Goal: Transaction & Acquisition: Purchase product/service

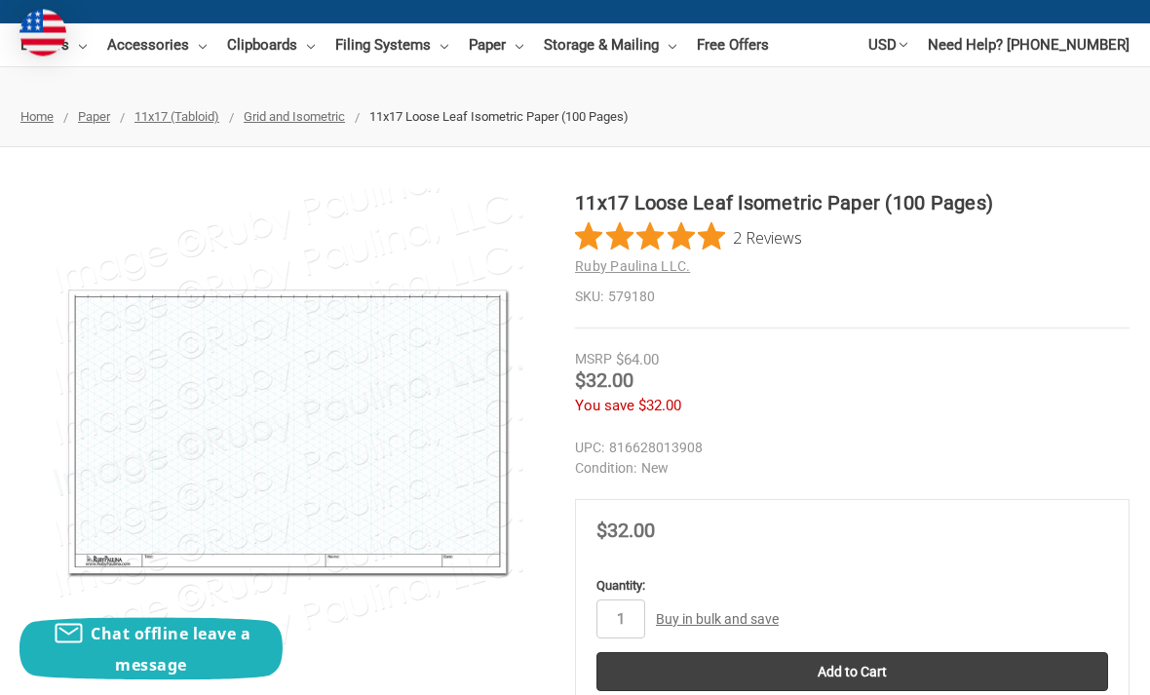
scroll to position [216, 0]
click at [323, 121] on span "Grid and Isometric" at bounding box center [294, 116] width 101 height 15
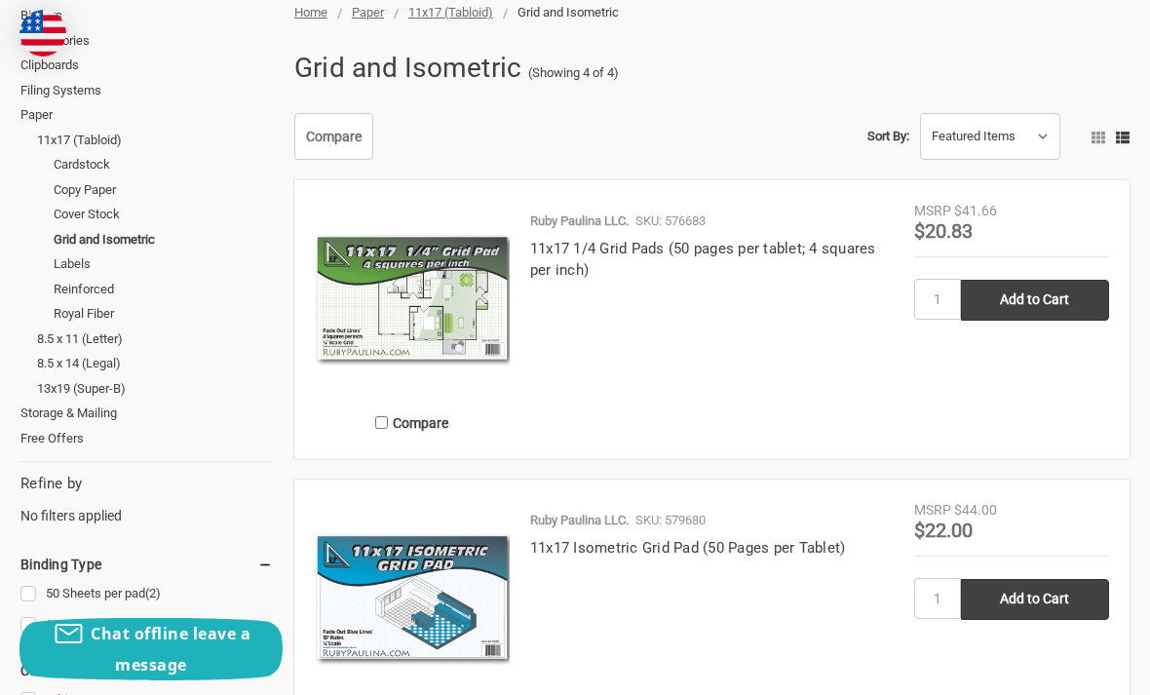
click at [797, 245] on link "11x17 1/4 Grid Pads (50 pages per tablet; 4 squares per inch)" at bounding box center [703, 260] width 346 height 40
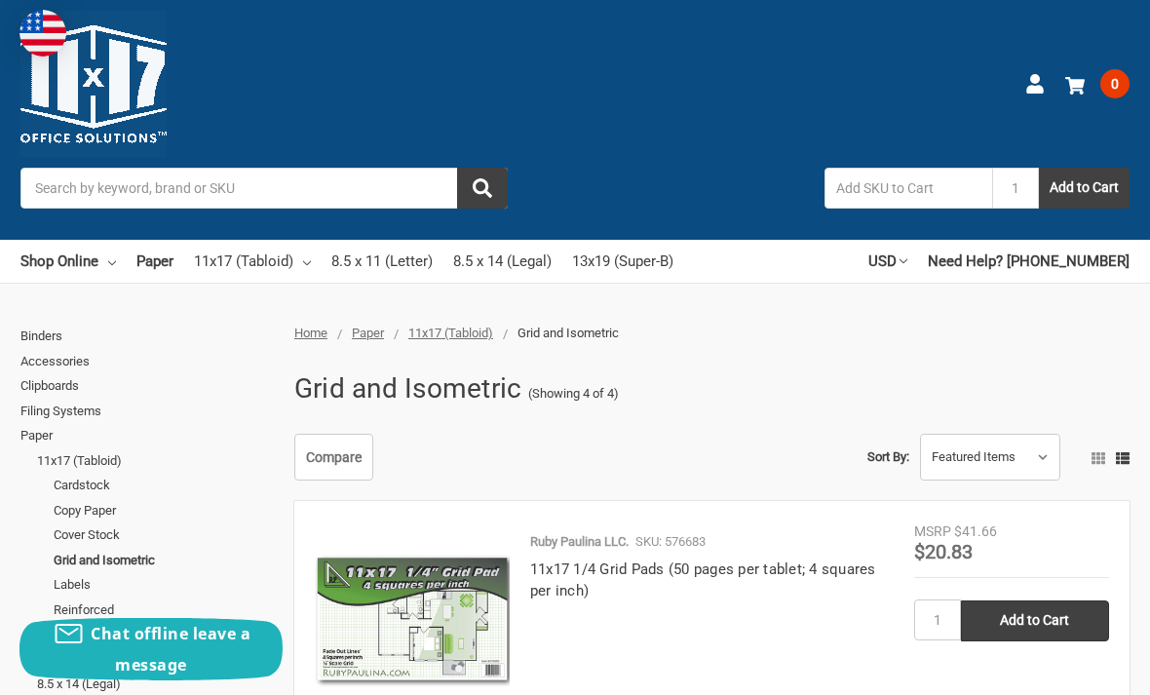
click at [84, 262] on link "Shop Online" at bounding box center [68, 261] width 96 height 43
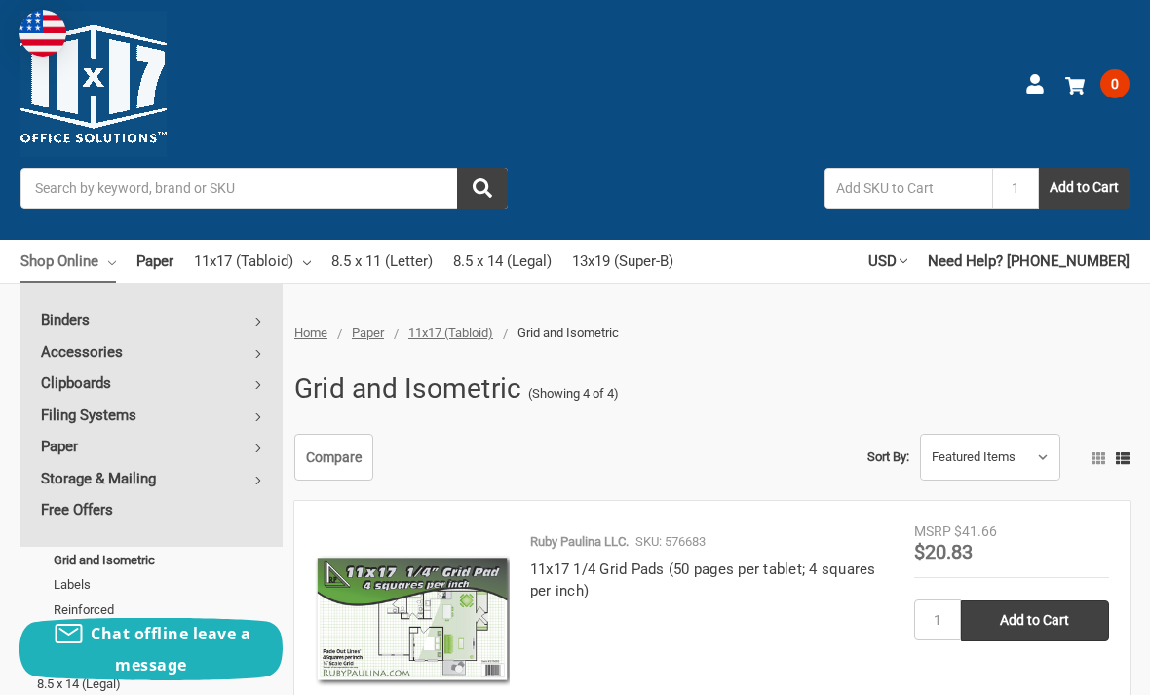
click at [252, 449] on link "Paper" at bounding box center [151, 446] width 262 height 31
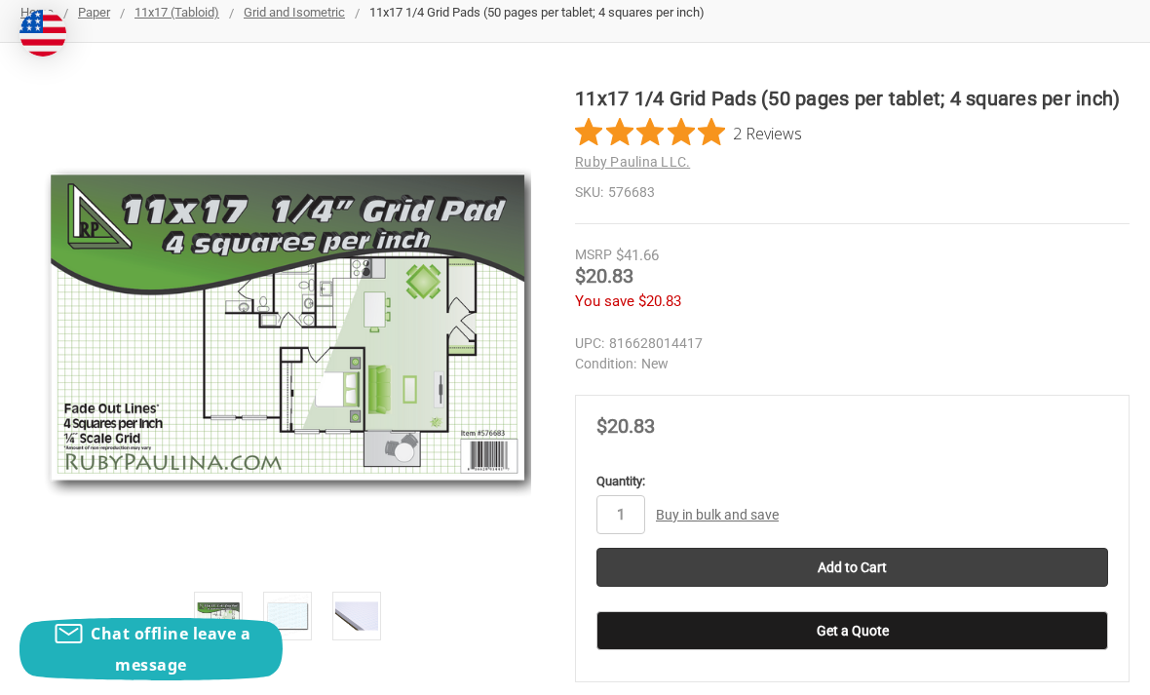
scroll to position [327, 0]
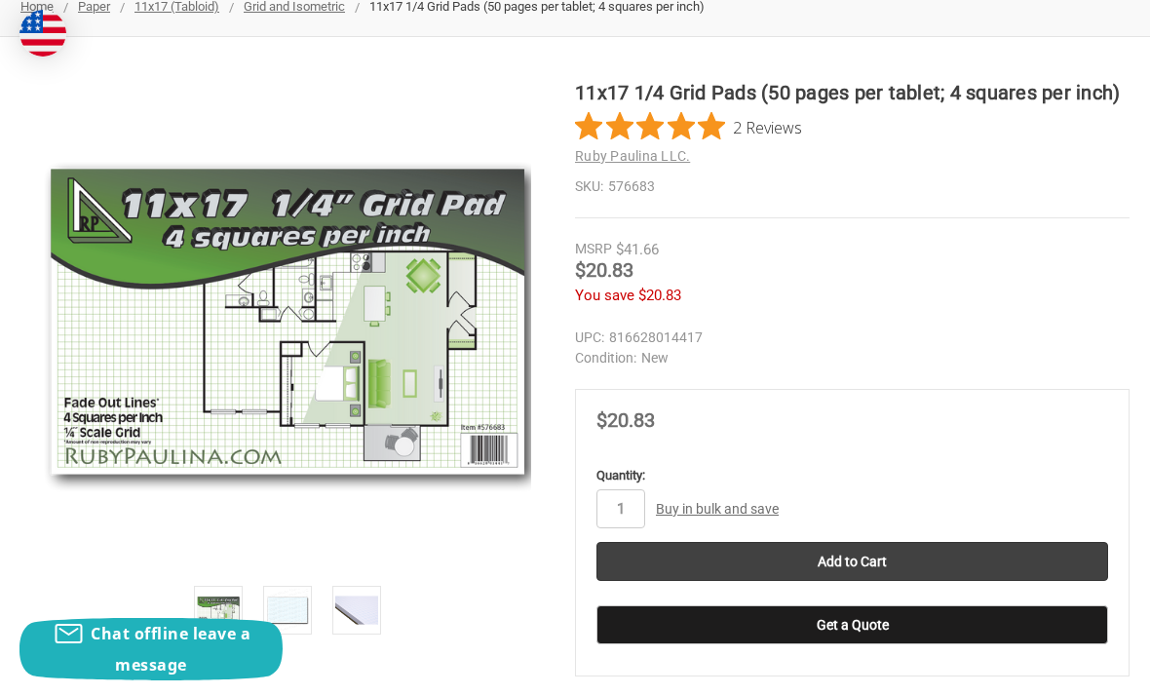
click at [299, 611] on img at bounding box center [287, 610] width 43 height 43
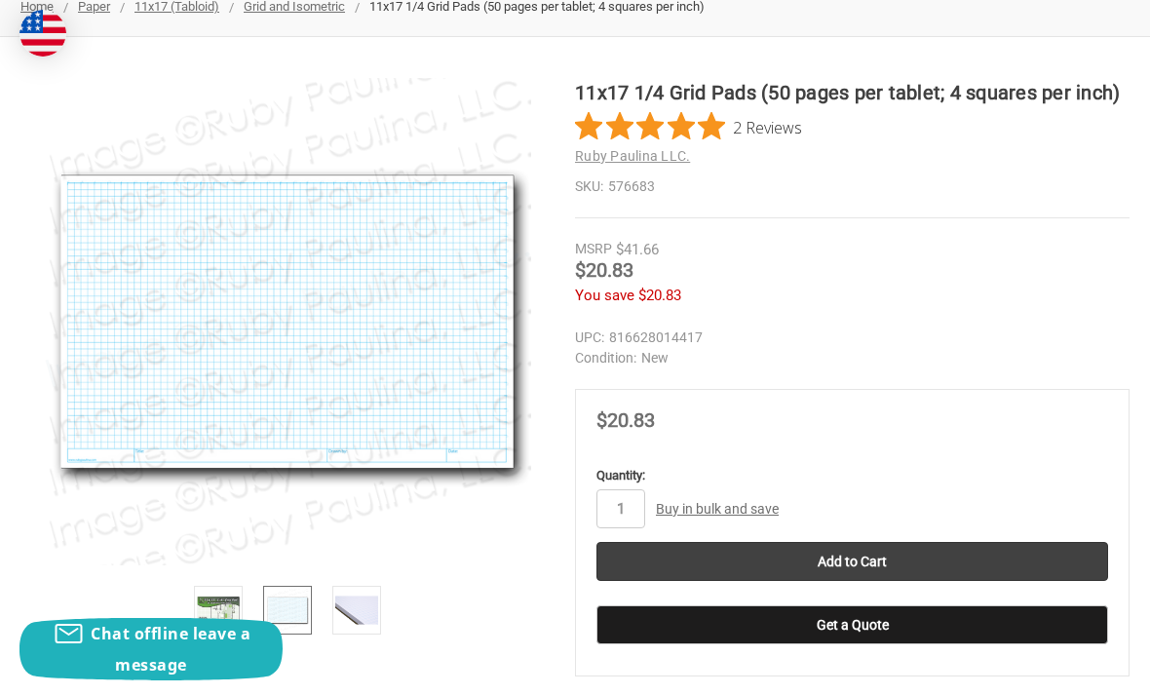
click at [366, 625] on img at bounding box center [356, 610] width 43 height 43
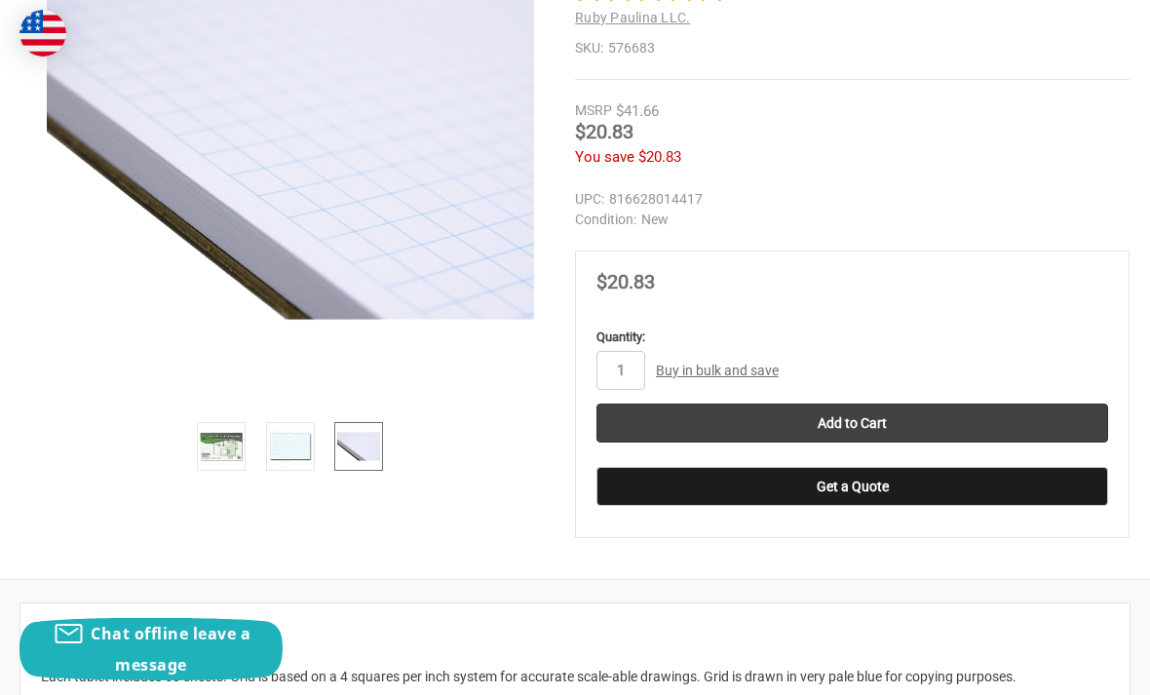
scroll to position [368, 0]
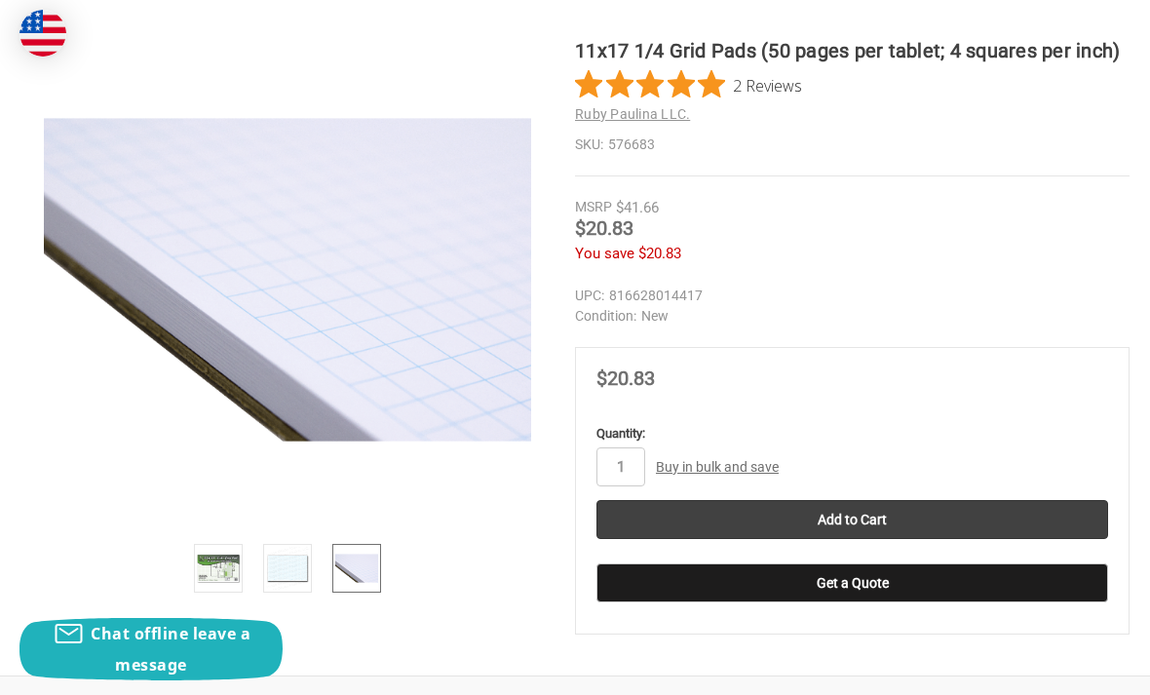
click at [289, 575] on img at bounding box center [287, 568] width 43 height 43
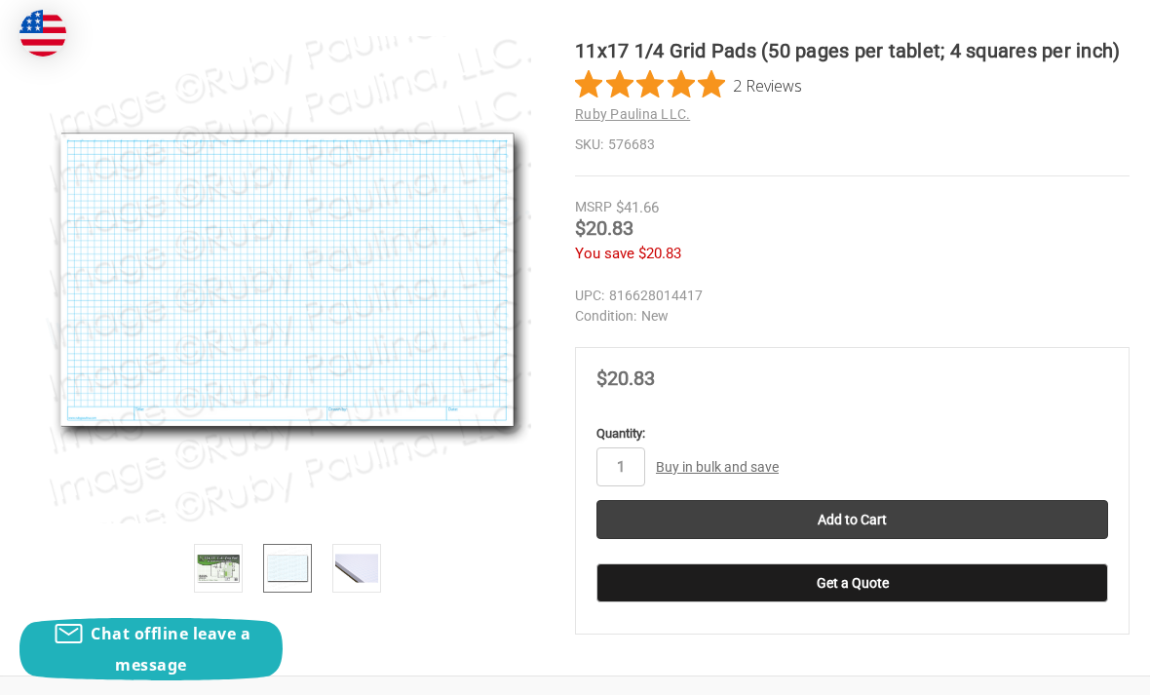
click at [361, 581] on img at bounding box center [356, 568] width 43 height 43
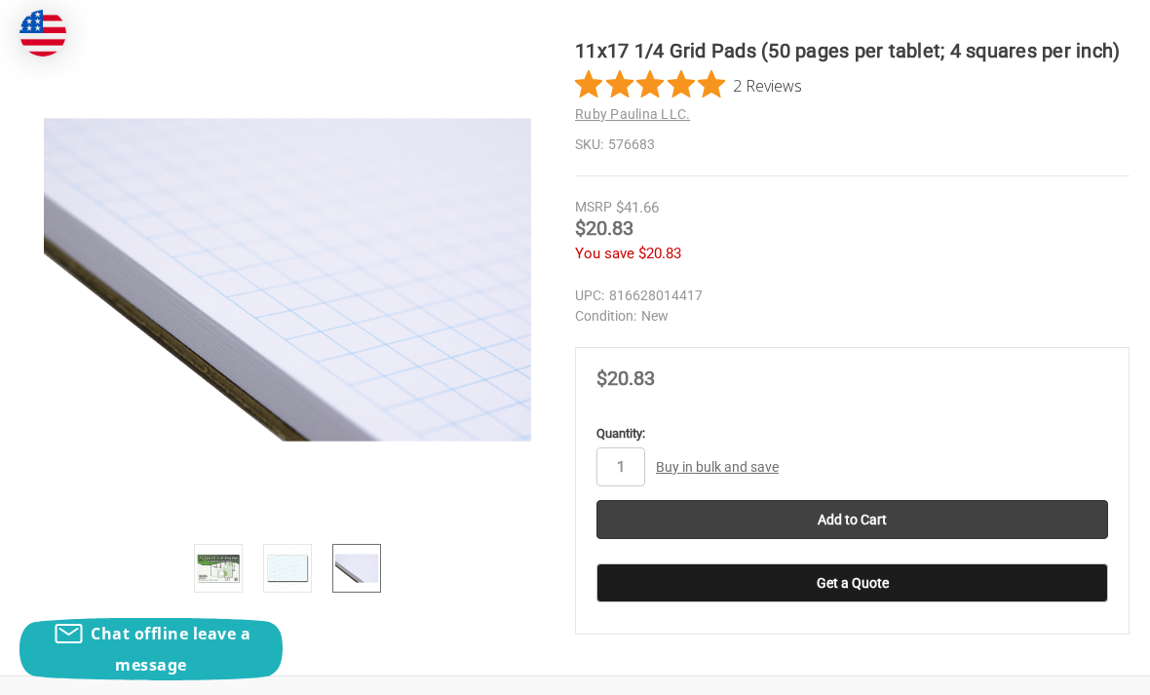
click at [287, 570] on img at bounding box center [287, 568] width 43 height 43
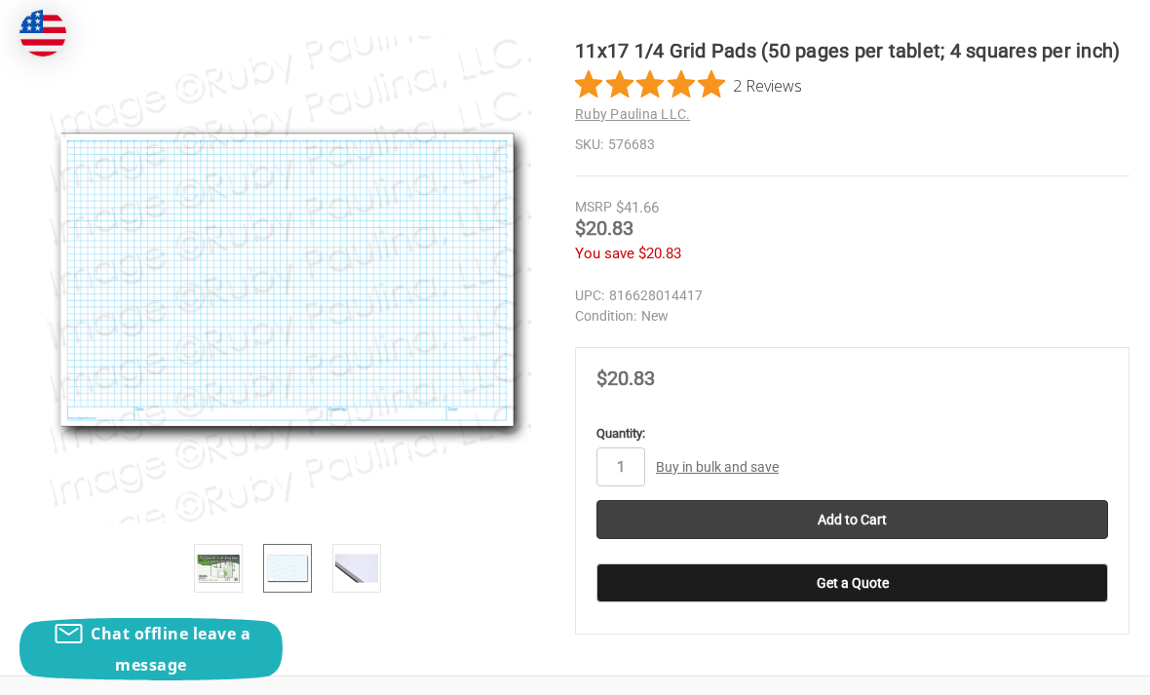
click at [204, 570] on img at bounding box center [218, 568] width 43 height 43
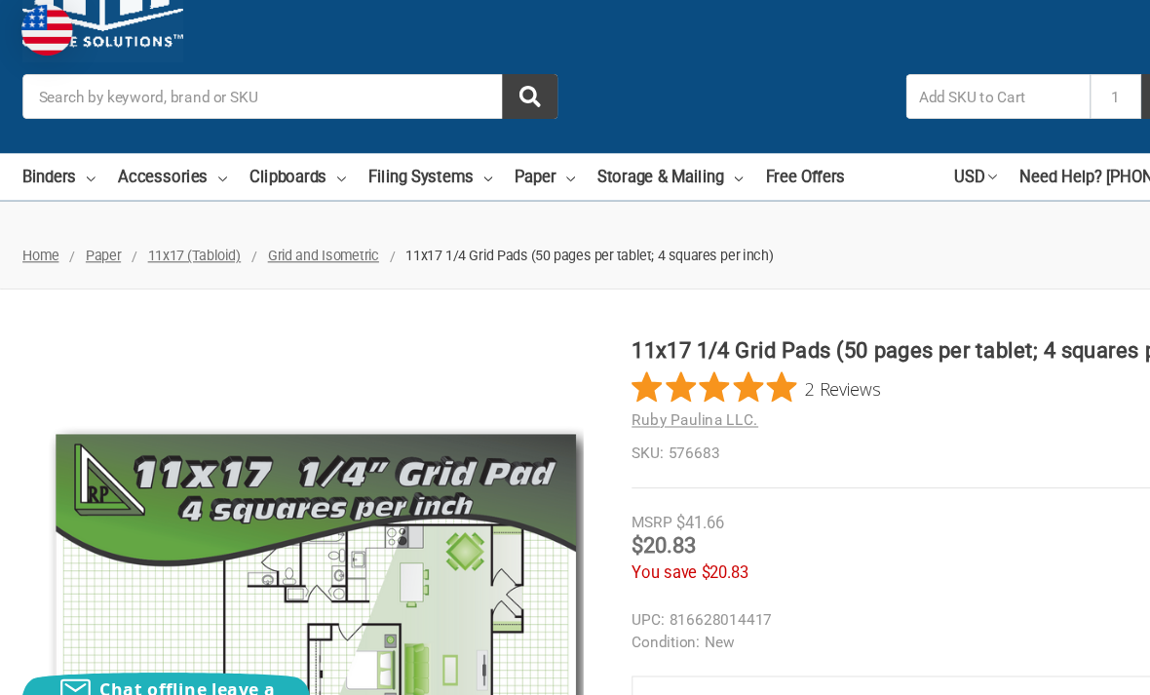
scroll to position [96, 0]
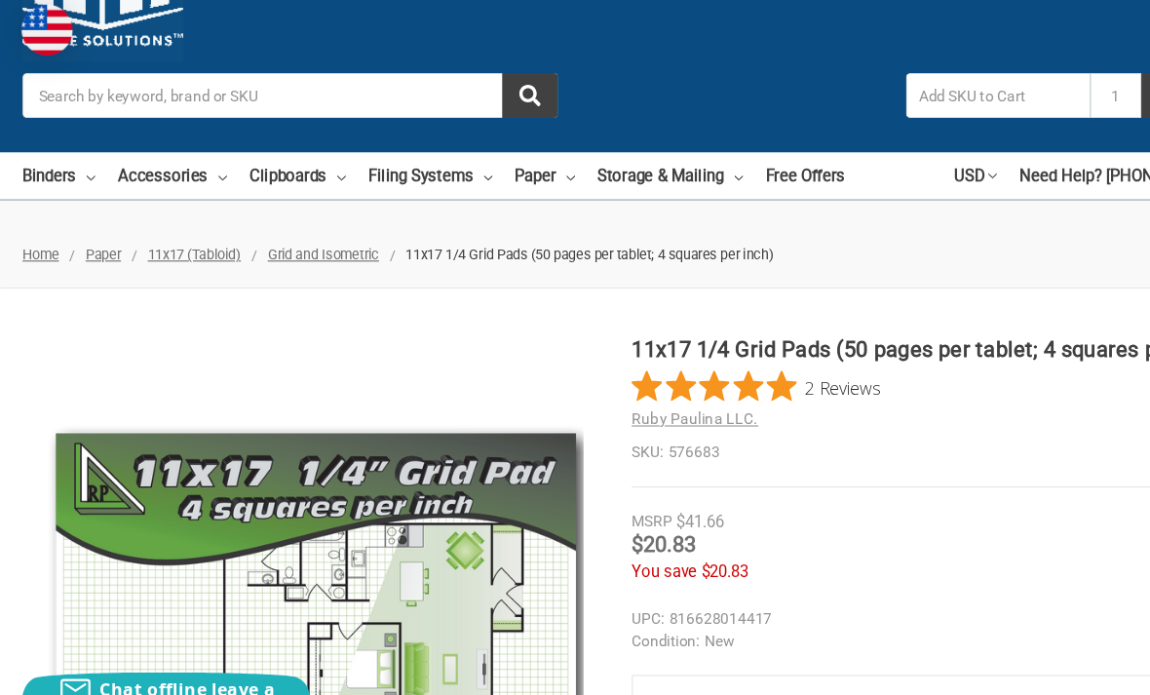
click at [244, 156] on link "Clipboards" at bounding box center [271, 165] width 88 height 43
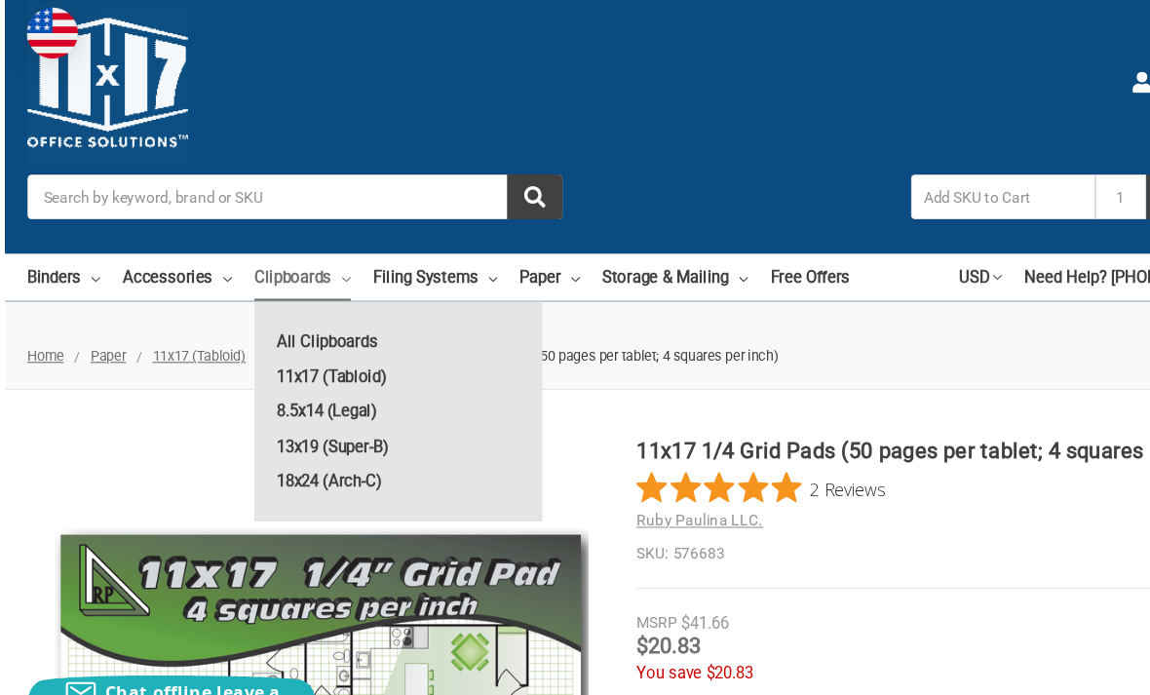
scroll to position [0, 0]
